Goal: Task Accomplishment & Management: Use online tool/utility

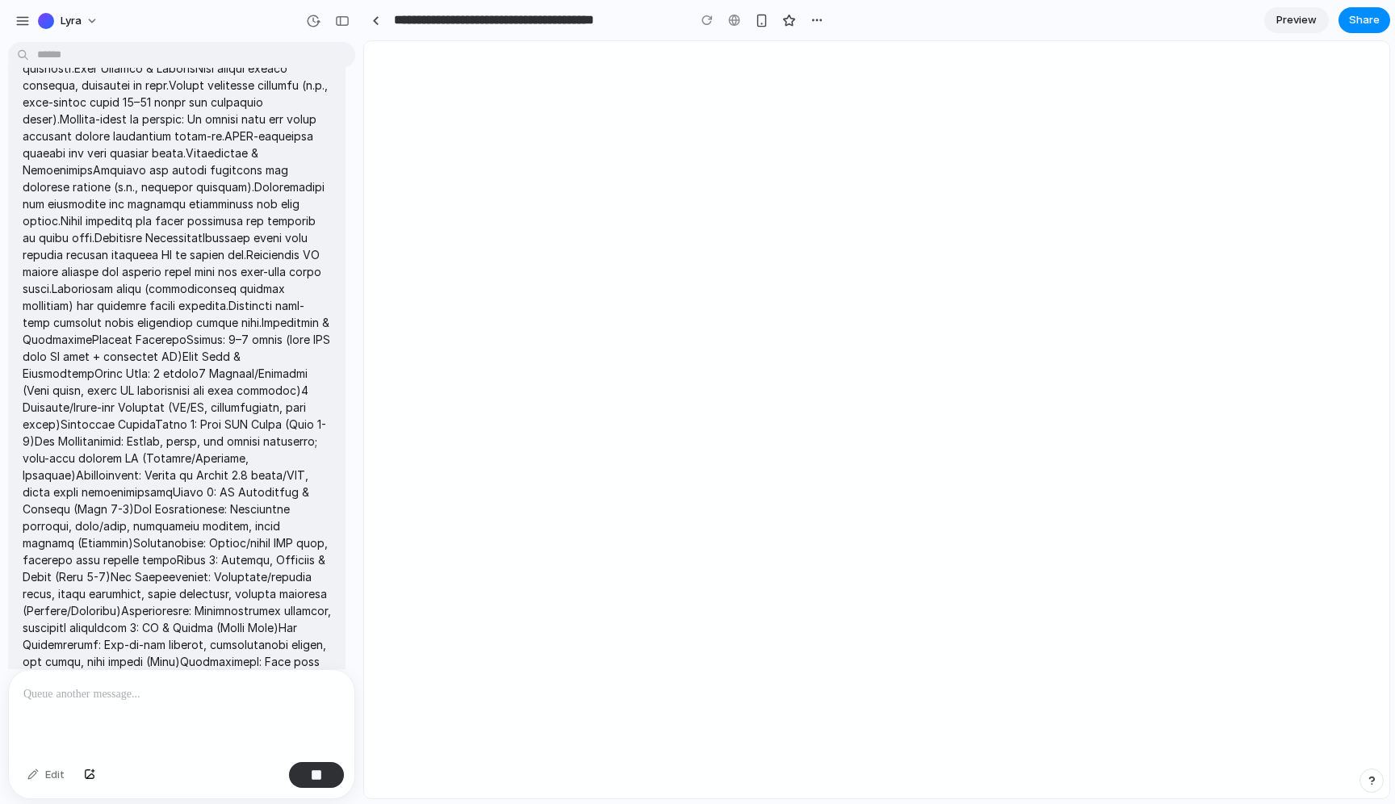
scroll to position [2782, 0]
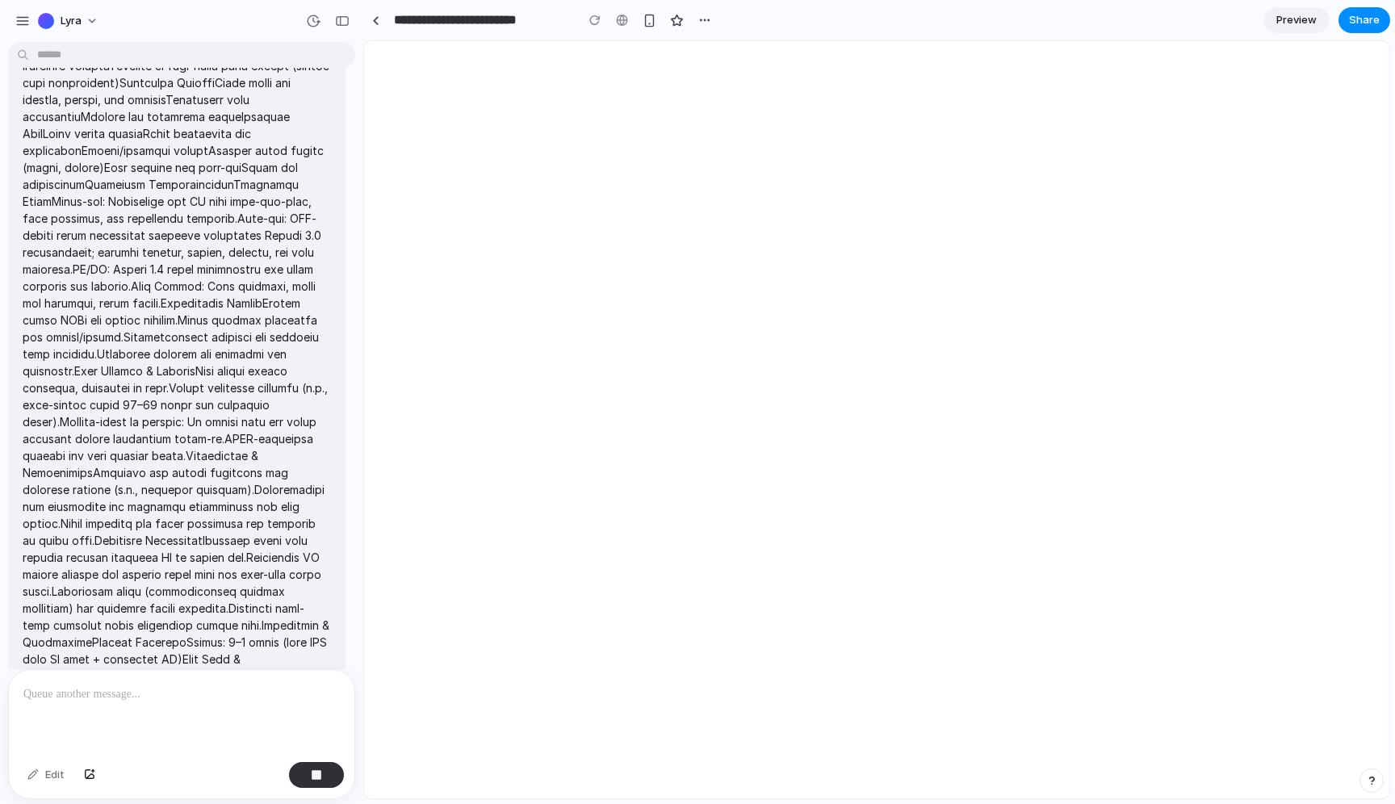
scroll to position [2782, 0]
